Goal: Task Accomplishment & Management: Complete application form

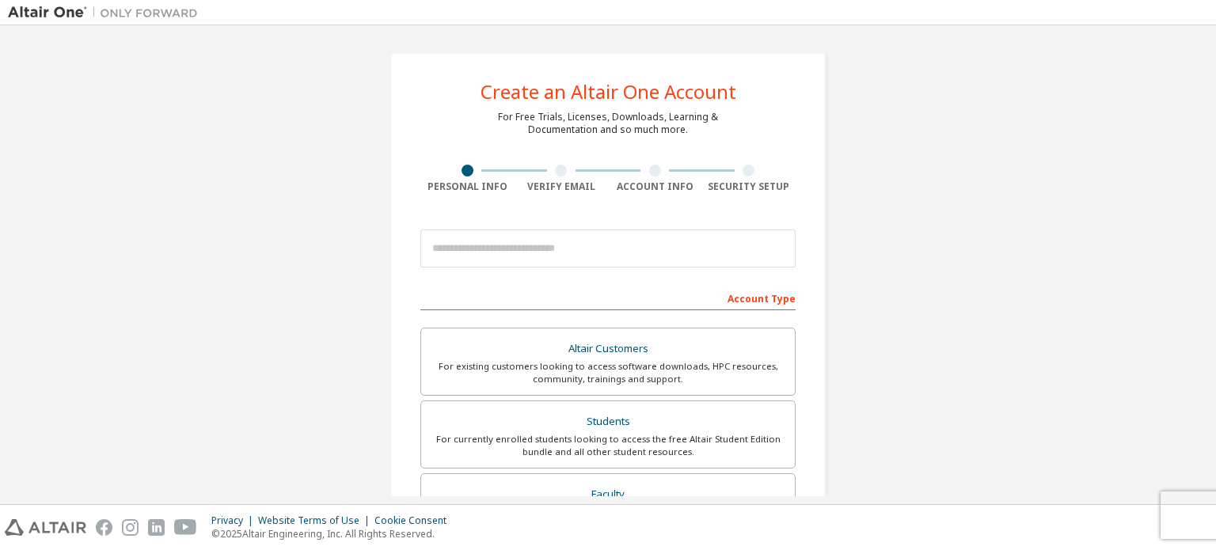
click at [484, 299] on div "Account Type" at bounding box center [607, 297] width 375 height 25
drag, startPoint x: 620, startPoint y: 262, endPoint x: 643, endPoint y: 264, distance: 23.1
click at [620, 262] on input "email" at bounding box center [607, 249] width 375 height 38
click at [701, 292] on div "Account Type" at bounding box center [607, 297] width 375 height 25
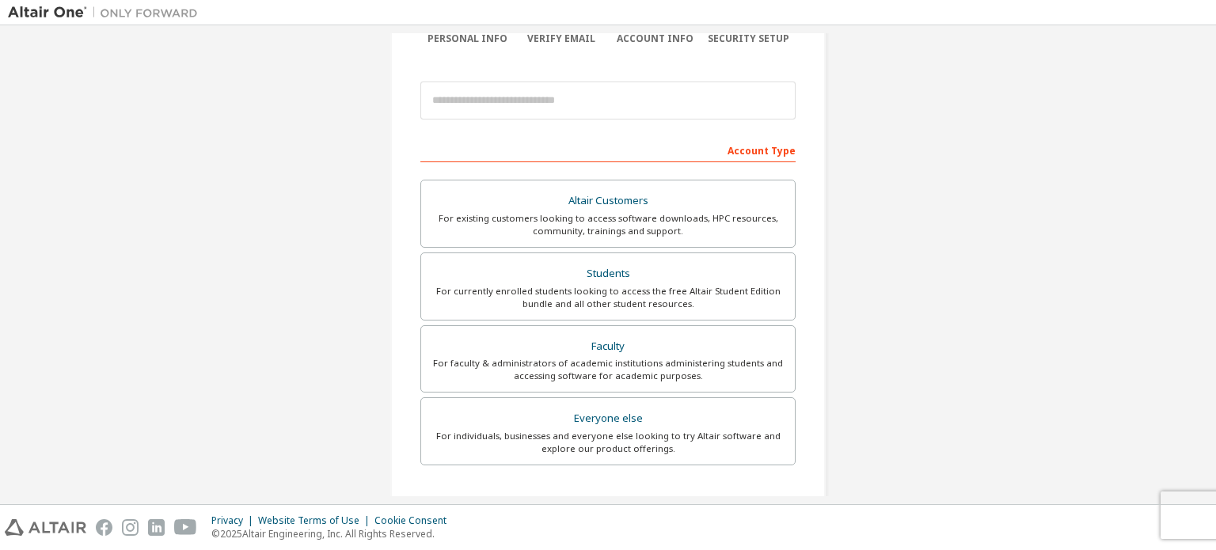
scroll to position [158, 0]
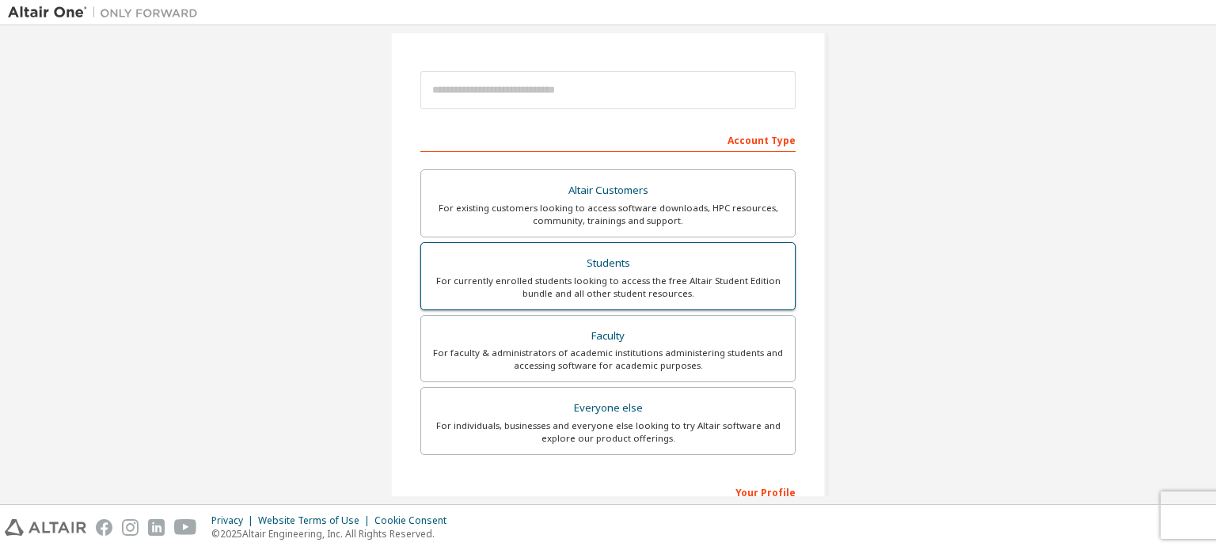
click at [598, 260] on div "Students" at bounding box center [608, 263] width 355 height 22
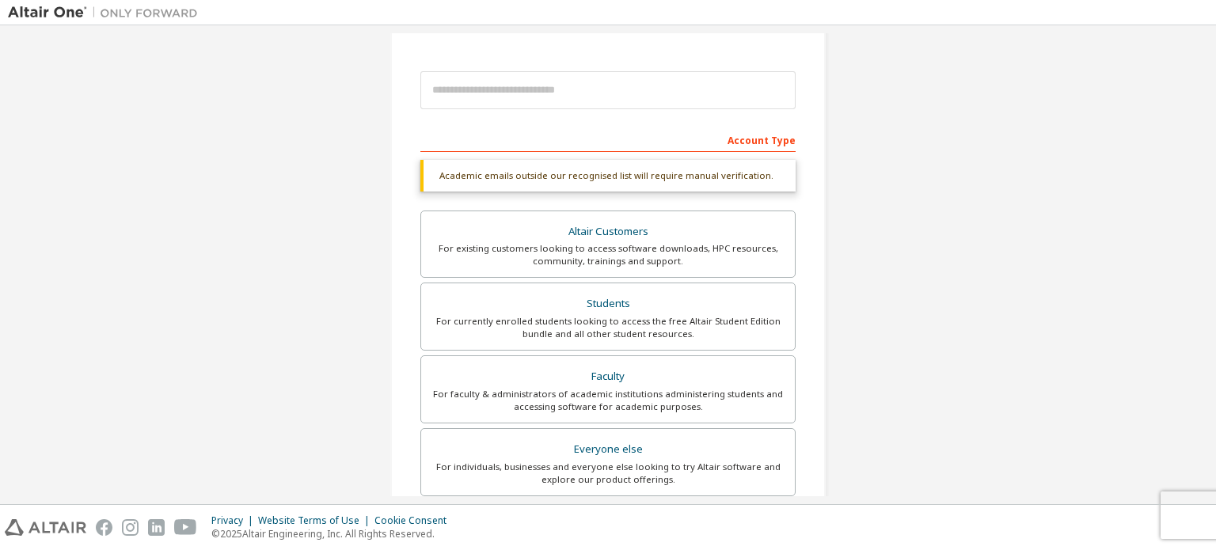
click at [525, 138] on div "Account Type" at bounding box center [607, 139] width 375 height 25
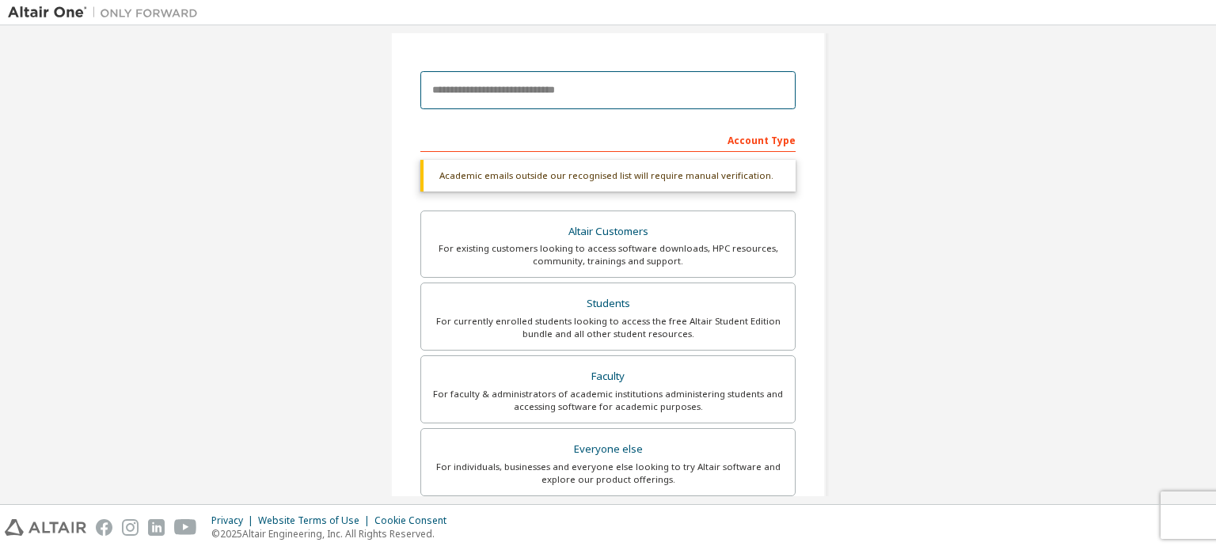
click at [526, 100] on input "email" at bounding box center [607, 90] width 375 height 38
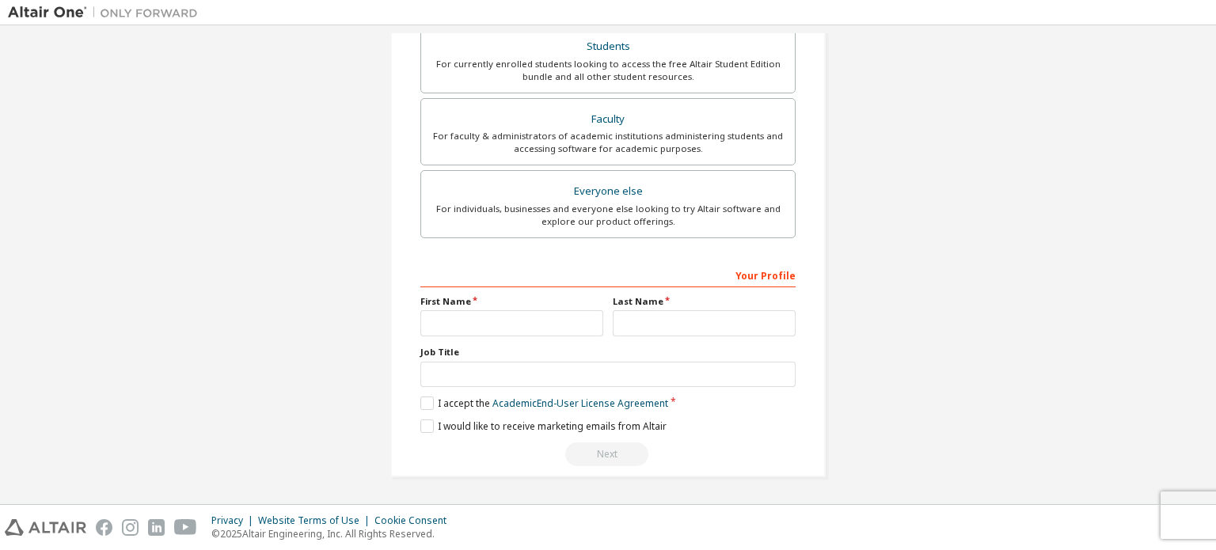
scroll to position [355, 0]
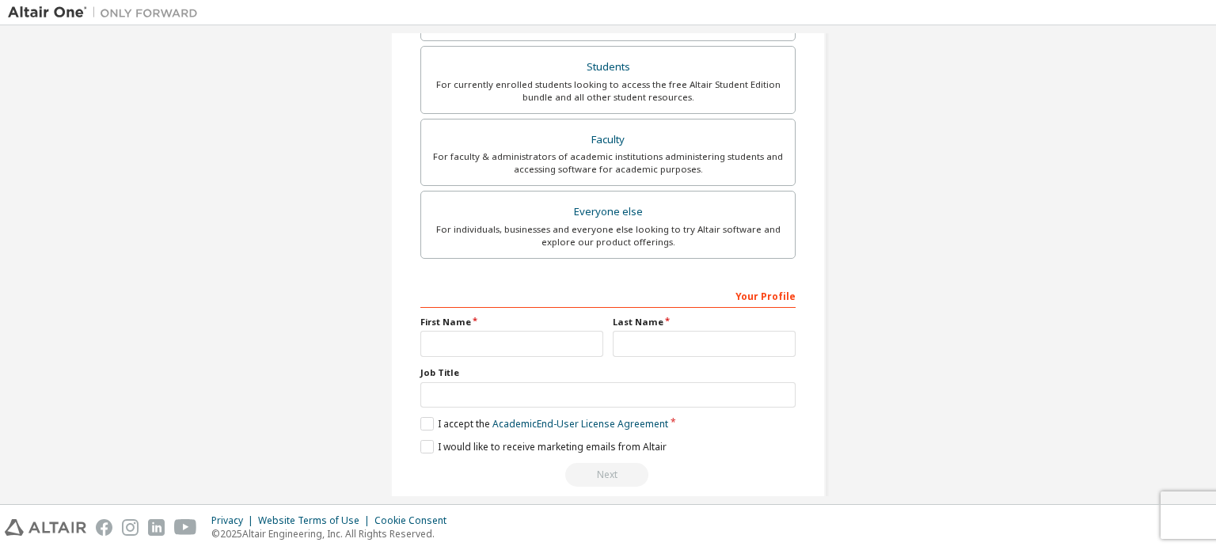
type input "**********"
click at [516, 345] on input "text" at bounding box center [511, 344] width 183 height 26
type input "*******"
type input "***"
click at [422, 422] on label "I accept the Academic End-User License Agreement" at bounding box center [544, 423] width 248 height 13
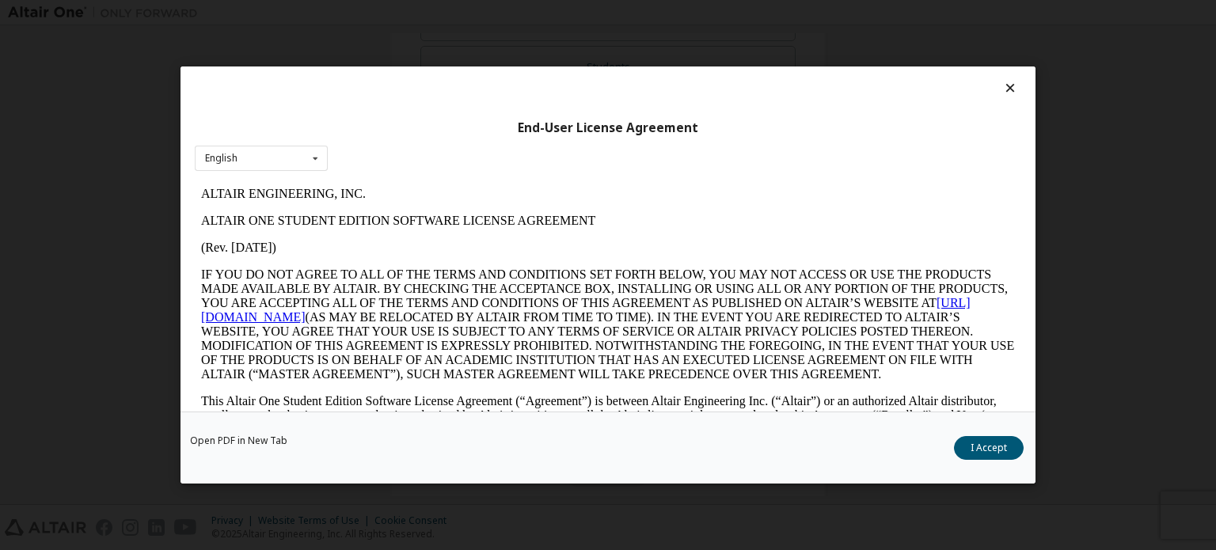
scroll to position [0, 0]
click at [302, 157] on div "English English" at bounding box center [261, 159] width 133 height 26
drag, startPoint x: 314, startPoint y: 154, endPoint x: 336, endPoint y: 24, distance: 131.5
click at [314, 154] on icon at bounding box center [315, 158] width 20 height 25
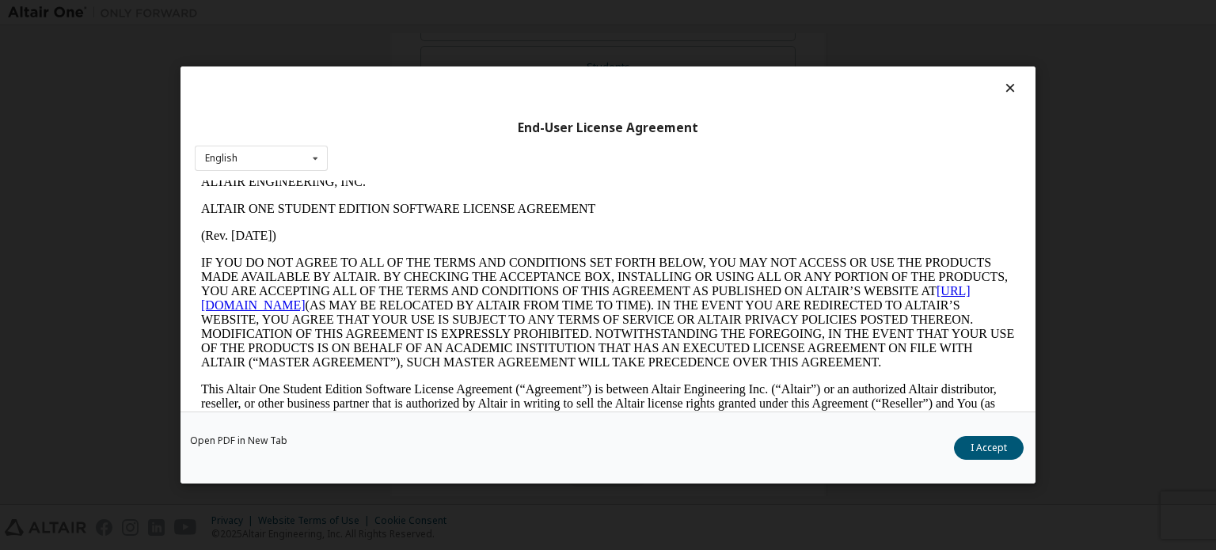
scroll to position [475, 0]
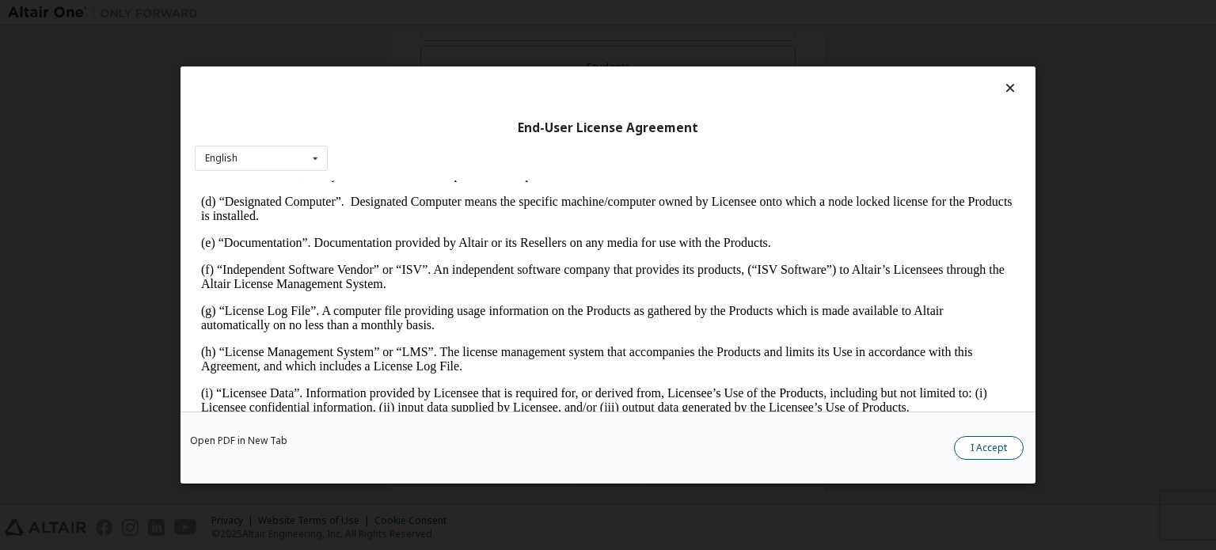
click at [992, 454] on button "I Accept" at bounding box center [989, 448] width 70 height 24
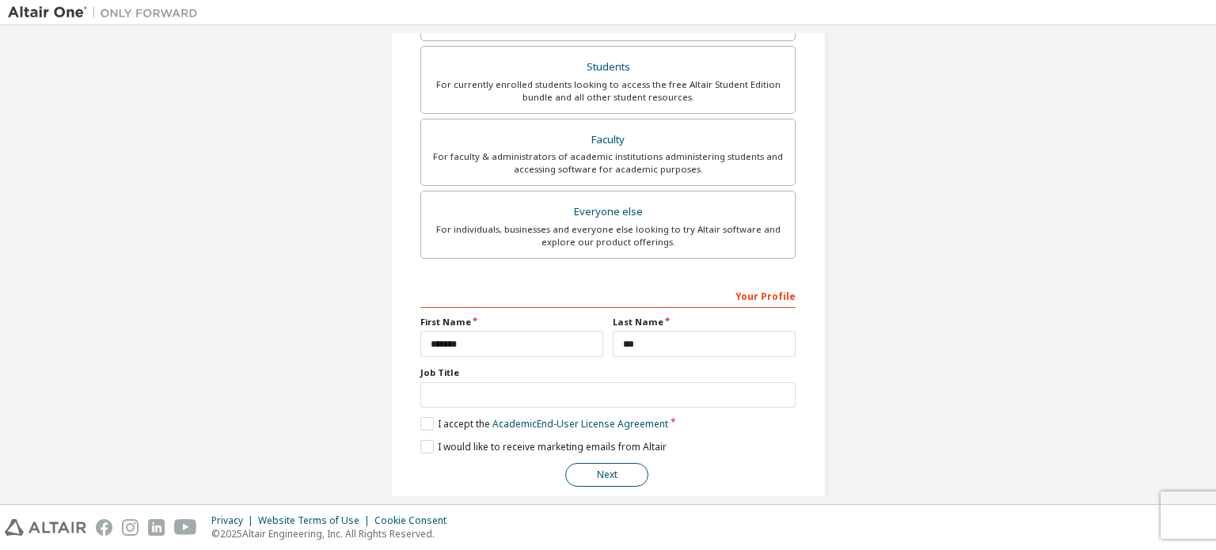
click at [608, 466] on button "Next" at bounding box center [606, 475] width 83 height 24
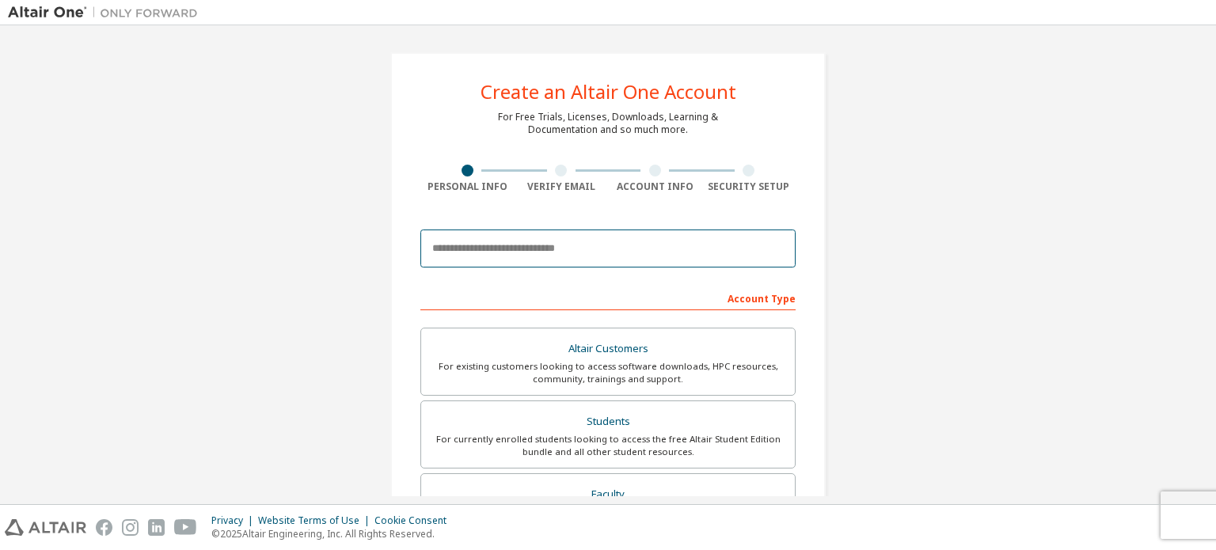
click at [483, 252] on input "email" at bounding box center [607, 249] width 375 height 38
type input "**********"
click at [930, 269] on div "**********" at bounding box center [608, 452] width 1200 height 838
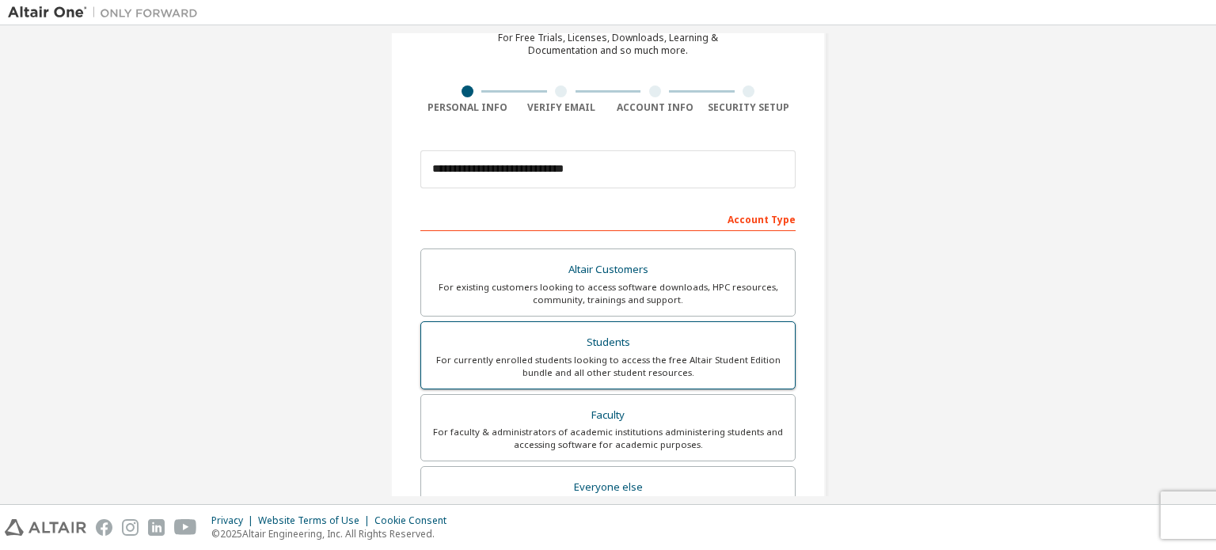
click at [582, 340] on div "Students" at bounding box center [608, 343] width 355 height 22
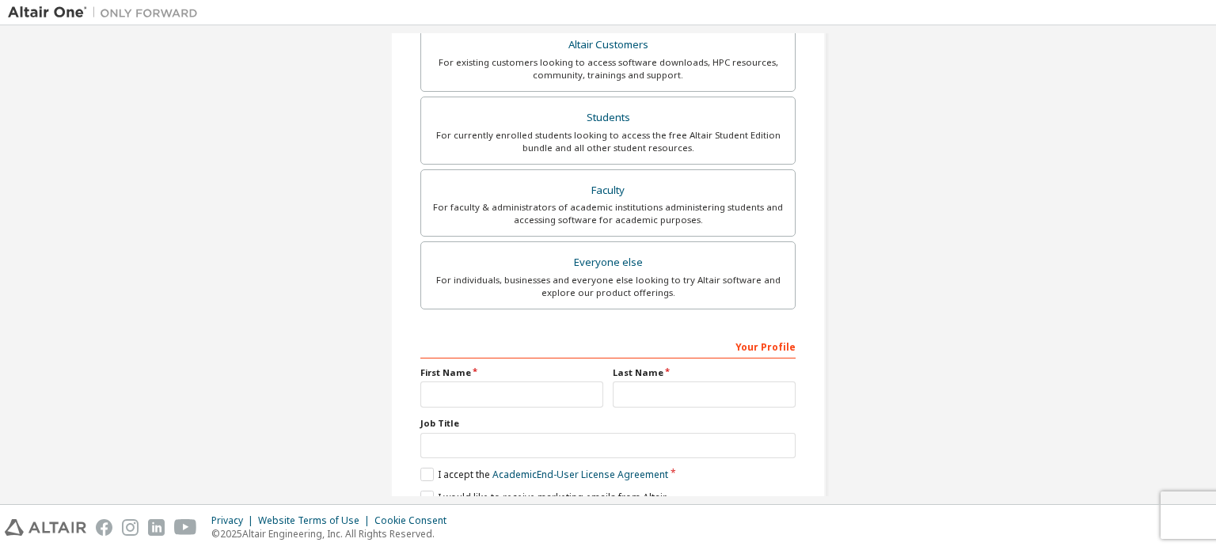
scroll to position [371, 0]
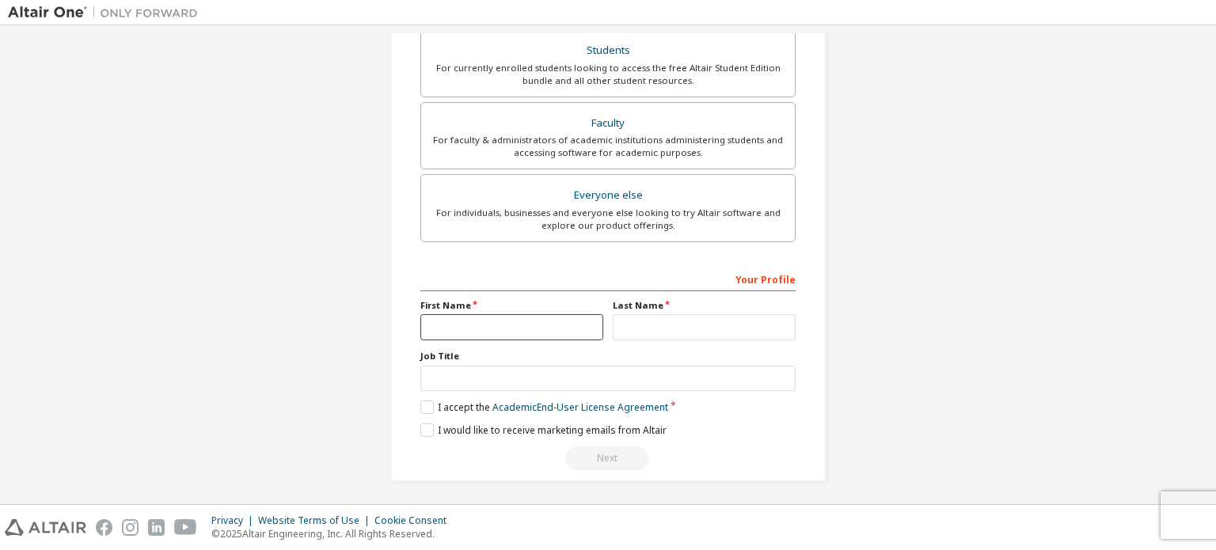
click at [452, 314] on input "text" at bounding box center [511, 327] width 183 height 26
type input "*******"
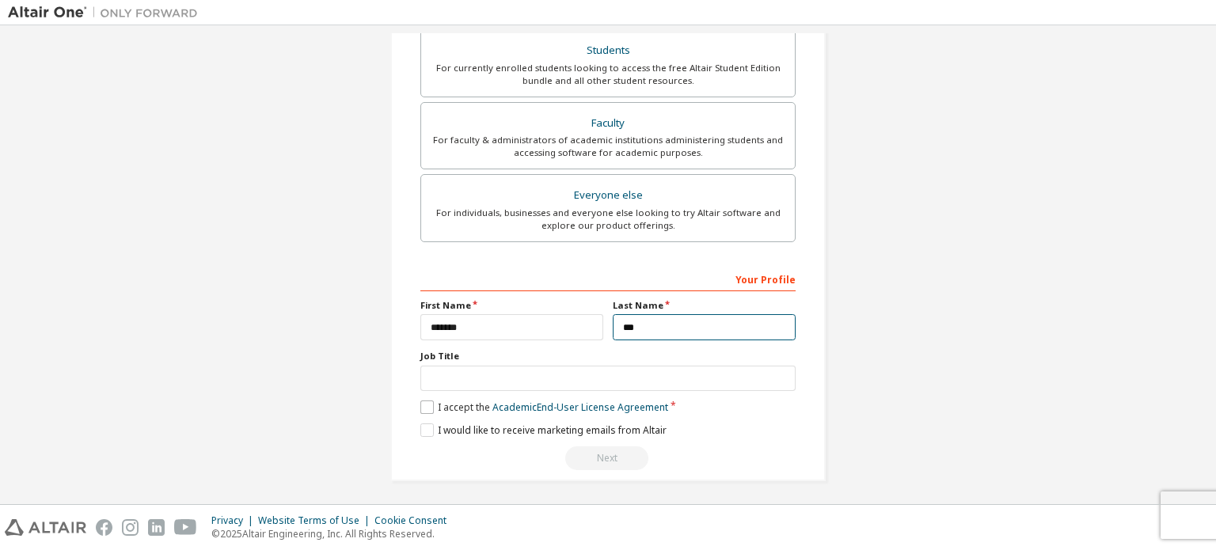
type input "***"
click at [420, 400] on label "I accept the Academic End-User License Agreement" at bounding box center [544, 406] width 248 height 13
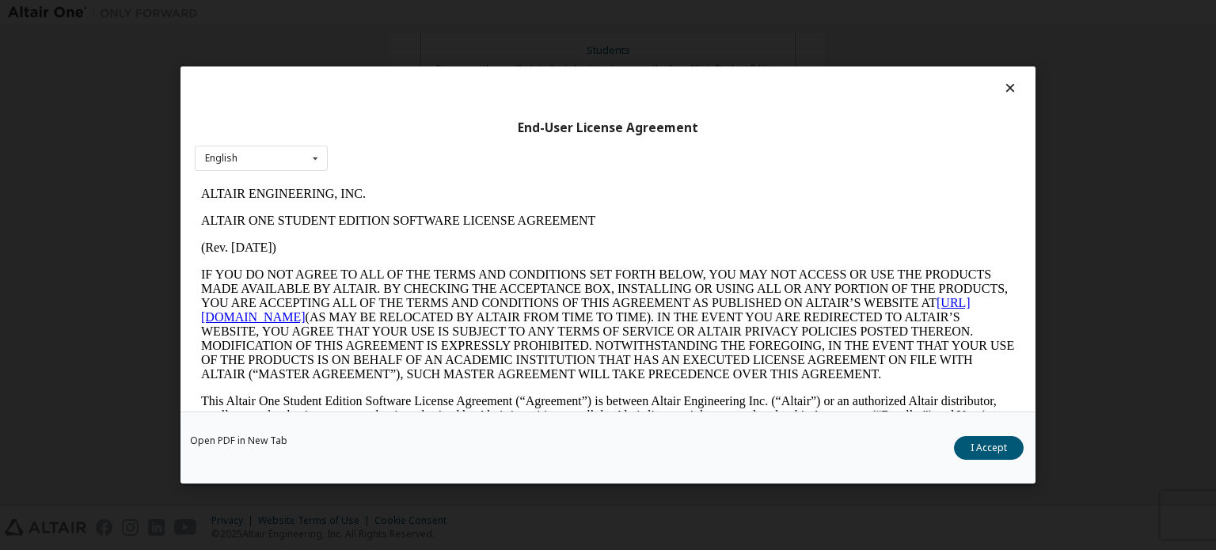
scroll to position [0, 0]
click at [981, 450] on button "I Accept" at bounding box center [989, 448] width 70 height 24
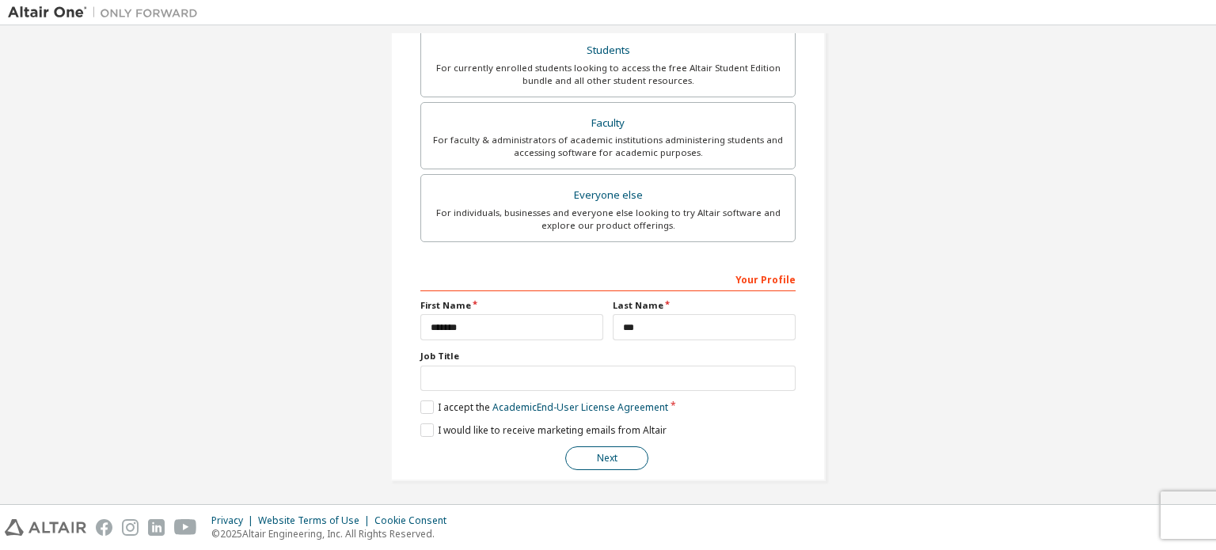
click at [617, 454] on button "Next" at bounding box center [606, 458] width 83 height 24
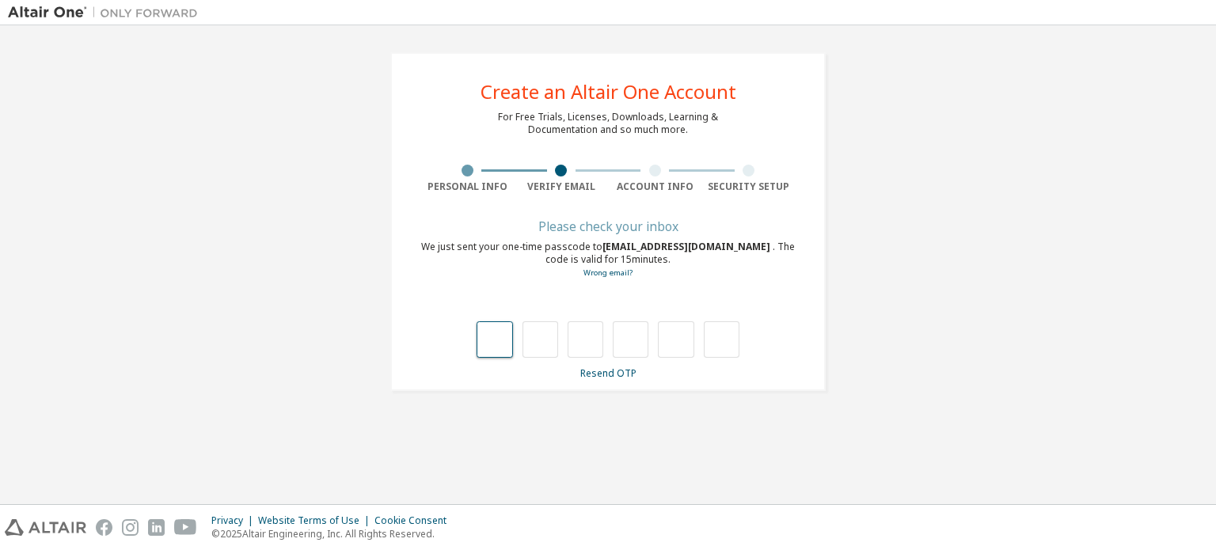
click at [486, 343] on input "text" at bounding box center [494, 339] width 36 height 36
type input "*"
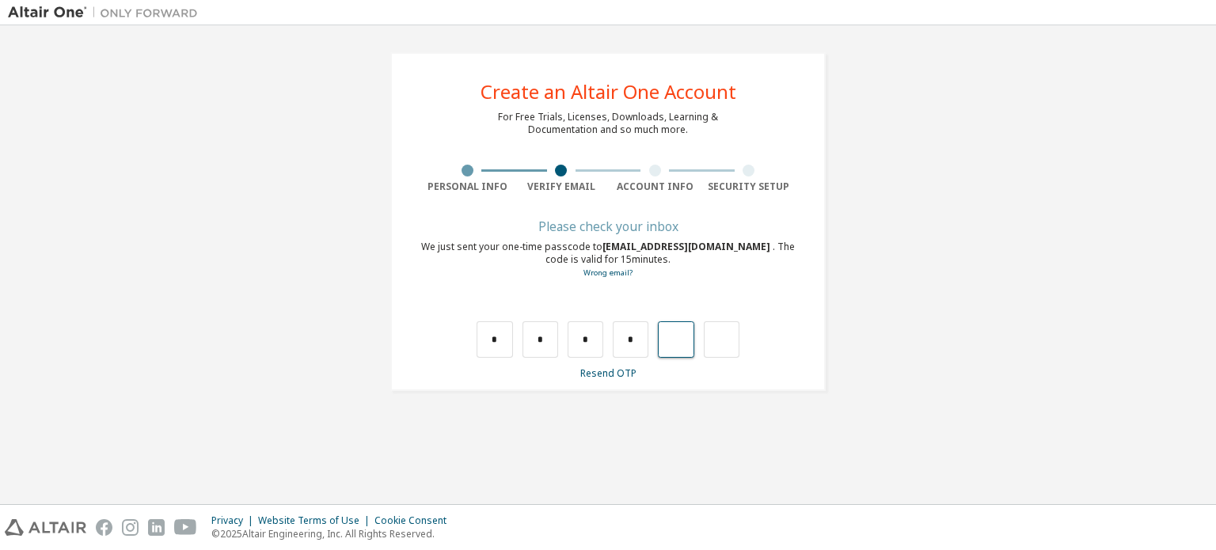
type input "*"
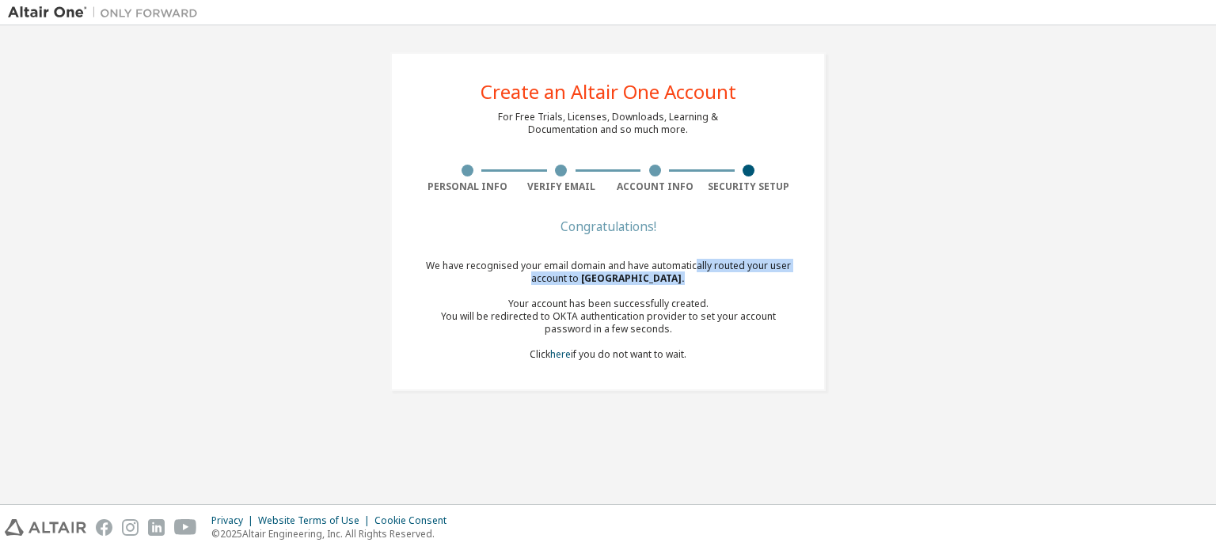
drag, startPoint x: 724, startPoint y: 272, endPoint x: 757, endPoint y: 276, distance: 32.7
click at [757, 276] on div "We have recognised your email domain and have automatically routed your user ac…" at bounding box center [607, 310] width 375 height 101
click at [725, 289] on div "We have recognised your email domain and have automatically routed your user ac…" at bounding box center [607, 310] width 375 height 101
drag, startPoint x: 543, startPoint y: 276, endPoint x: 599, endPoint y: 280, distance: 56.3
click at [598, 279] on div "We have recognised your email domain and have automatically routed your user ac…" at bounding box center [607, 310] width 375 height 101
